Goal: Information Seeking & Learning: Learn about a topic

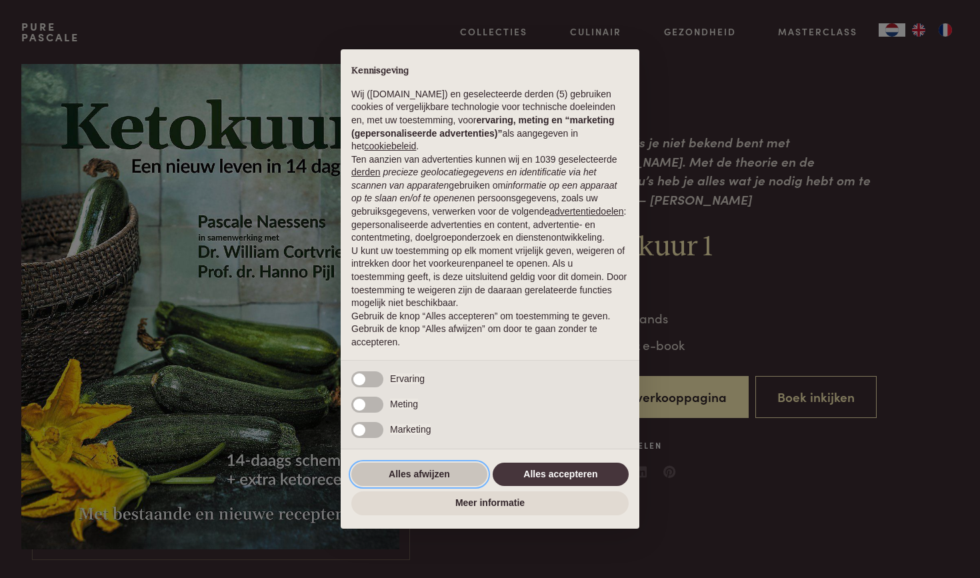
click at [439, 474] on button "Alles afwijzen" at bounding box center [419, 475] width 136 height 24
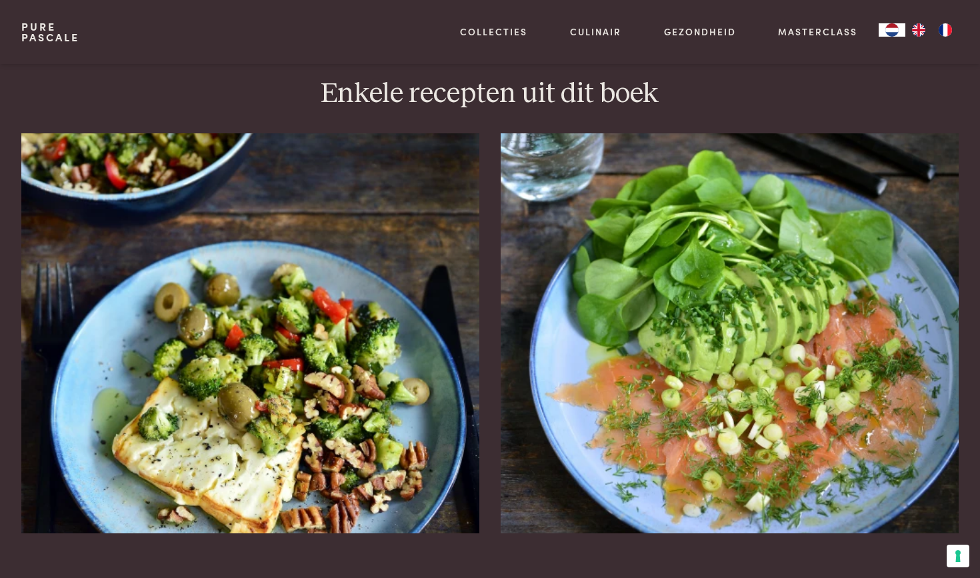
scroll to position [1521, 0]
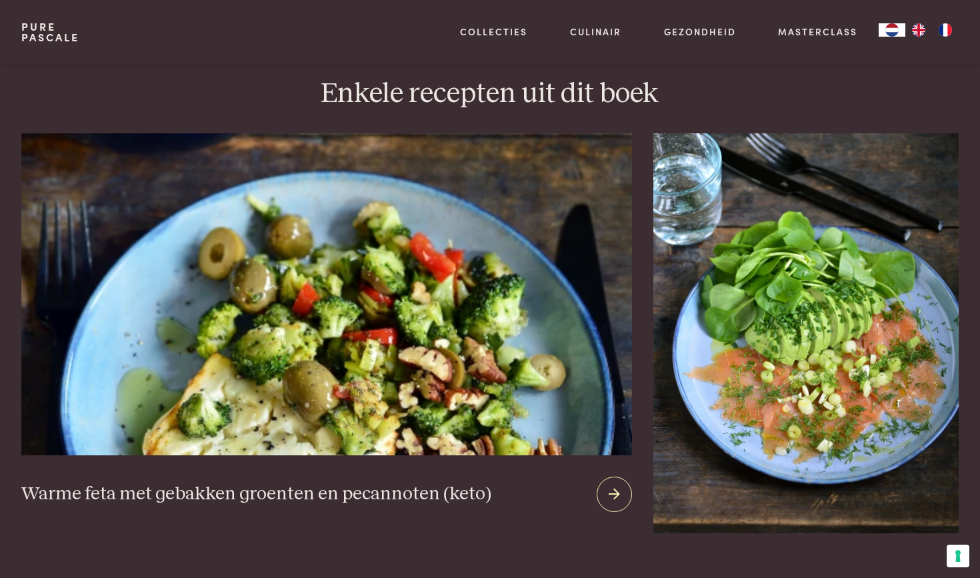
click at [495, 353] on img at bounding box center [326, 294] width 611 height 322
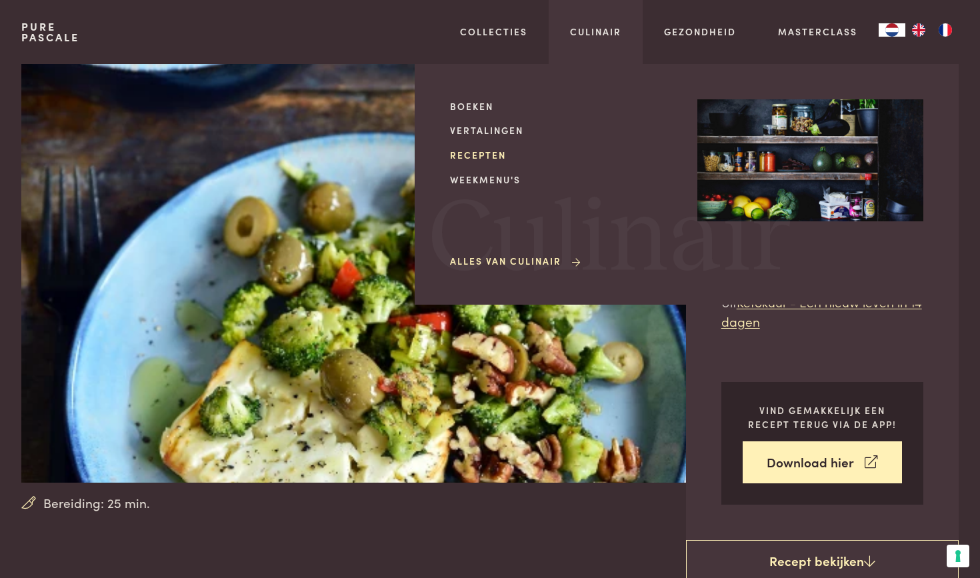
click at [498, 149] on link "Recepten" at bounding box center [563, 155] width 226 height 14
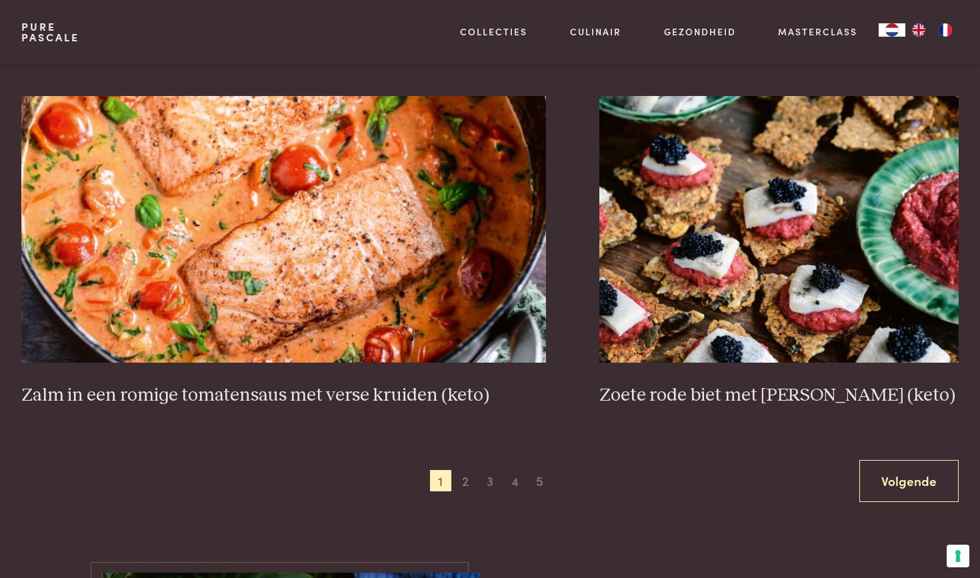
scroll to position [2384, 0]
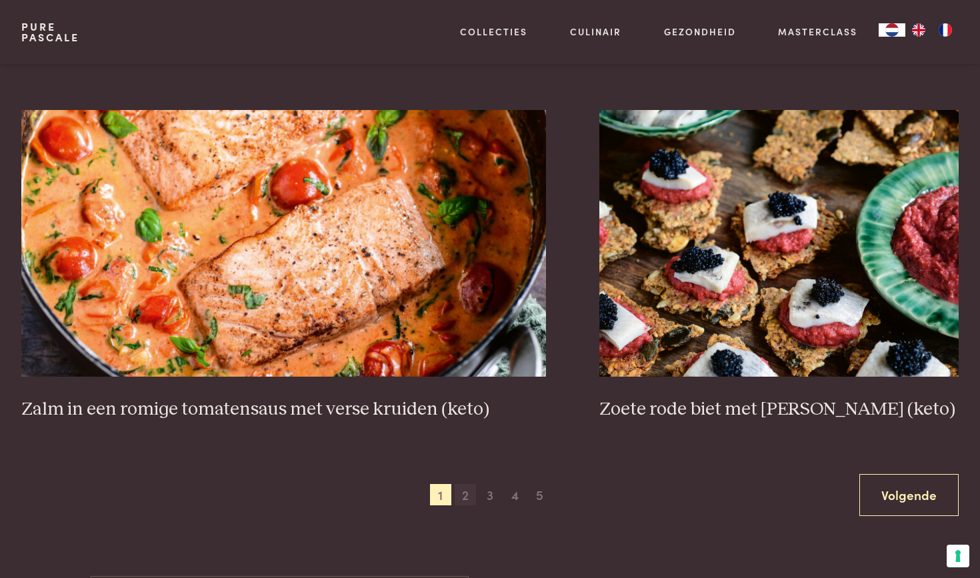
click at [473, 486] on span "2" at bounding box center [465, 494] width 21 height 21
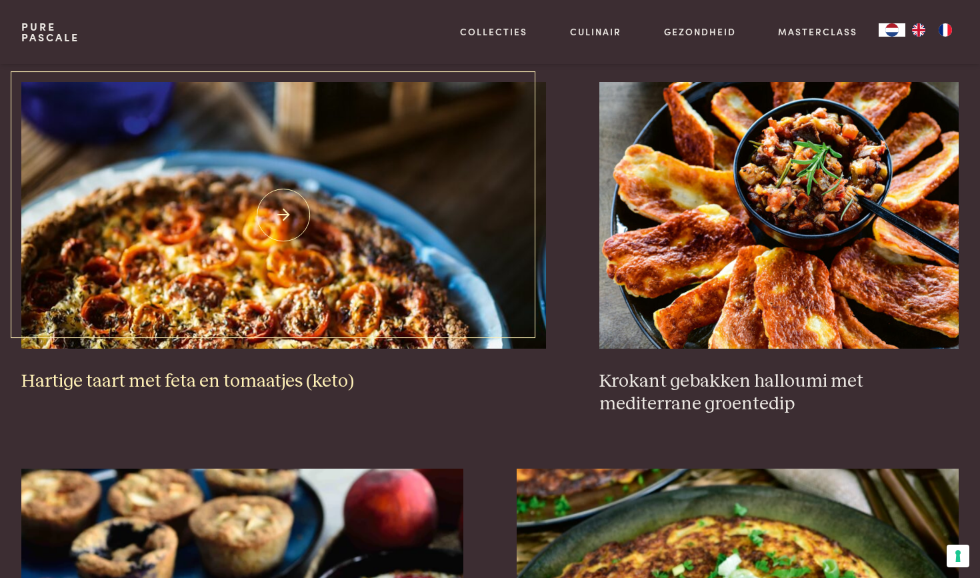
scroll to position [1320, 0]
click at [333, 369] on h3 "Hartige taart met feta en tomaatjes (keto)" at bounding box center [283, 380] width 525 height 23
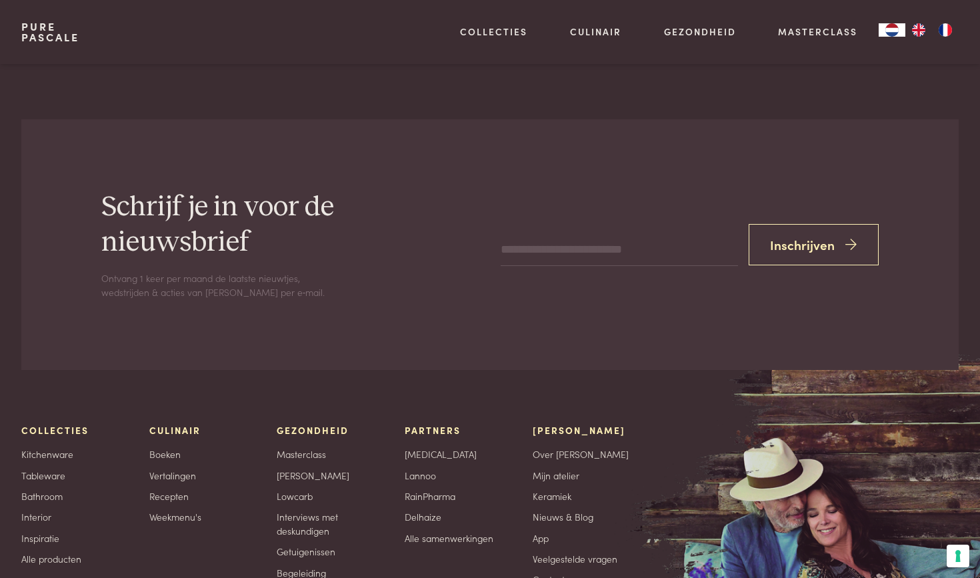
scroll to position [6010, 0]
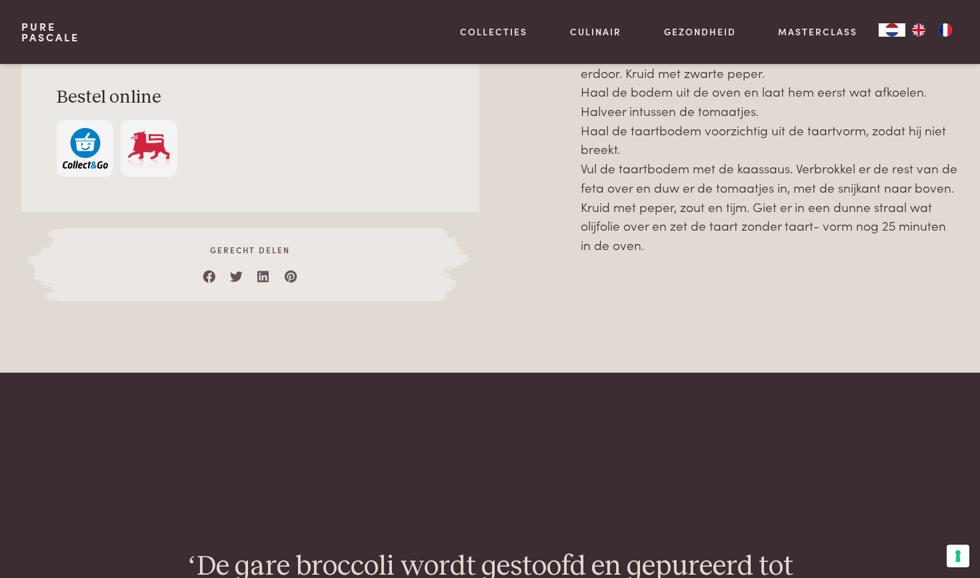
scroll to position [1095, 0]
